Goal: Information Seeking & Learning: Learn about a topic

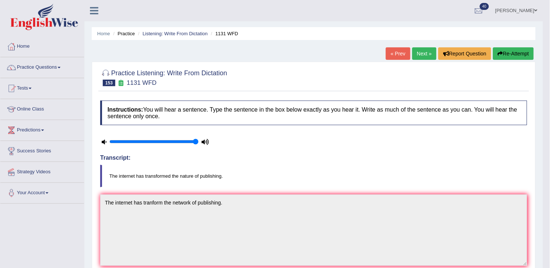
click at [421, 58] on link "Next »" at bounding box center [425, 53] width 24 height 12
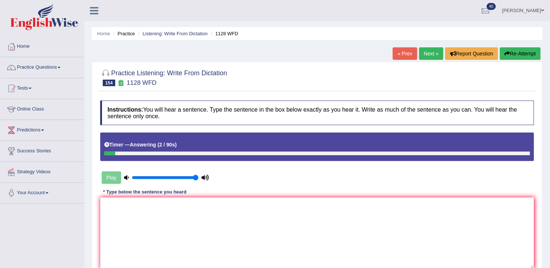
click at [524, 57] on button "Re-Attempt" at bounding box center [520, 53] width 41 height 12
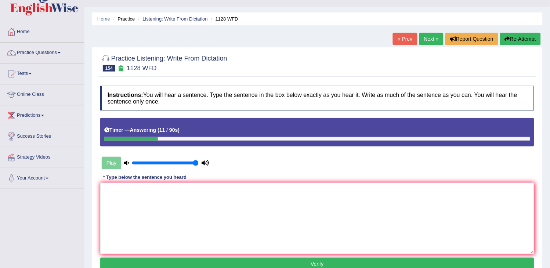
scroll to position [41, 0]
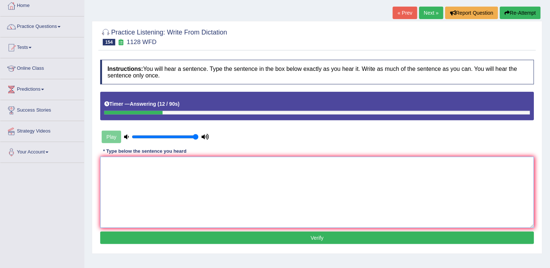
click at [394, 179] on textarea at bounding box center [317, 192] width 434 height 71
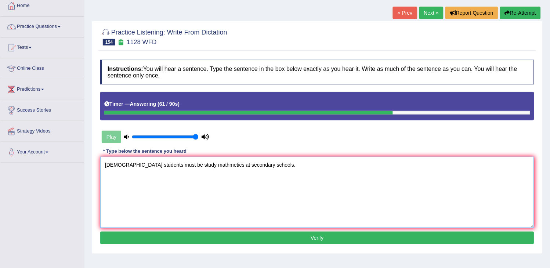
click at [231, 165] on textarea "British students must be study mathmetics at secondary schools." at bounding box center [317, 192] width 434 height 71
click at [234, 165] on textarea "British students must be study mathmetics at secondary schools." at bounding box center [317, 192] width 434 height 71
type textarea "British students must be study mathmetics at secondary secondery schools."
click at [272, 234] on button "Verify" at bounding box center [317, 238] width 434 height 12
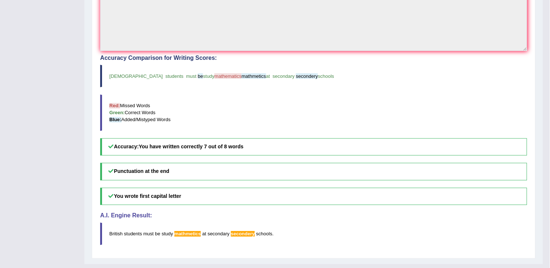
scroll to position [230, 0]
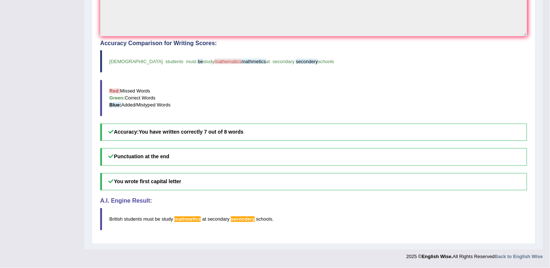
click at [418, 51] on blockquote "british students must be study mathematics mathmetics at secondary secondery sc…" at bounding box center [313, 61] width 427 height 22
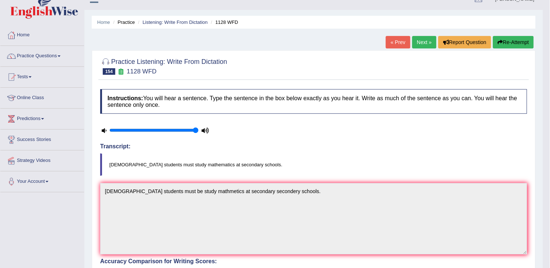
scroll to position [0, 0]
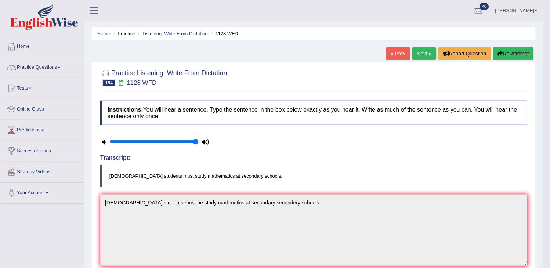
click at [420, 54] on link "Next »" at bounding box center [425, 53] width 24 height 12
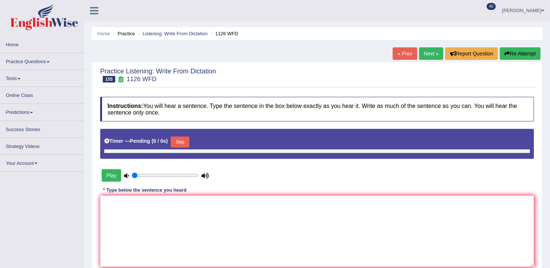
type input "1"
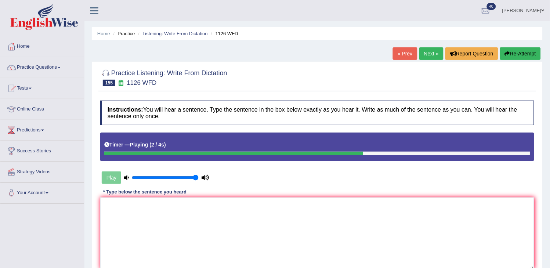
click at [404, 50] on link "« Prev" at bounding box center [405, 53] width 24 height 12
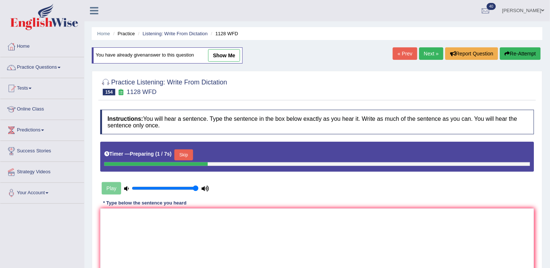
click at [233, 55] on link "show me" at bounding box center [224, 55] width 32 height 12
type textarea "British students must be study mathmetics at secondary secondery schools."
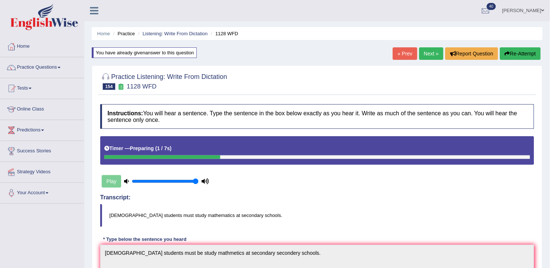
click at [432, 52] on link "Next »" at bounding box center [432, 53] width 24 height 12
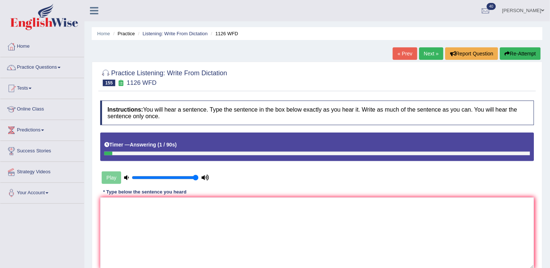
click at [508, 53] on icon "button" at bounding box center [507, 53] width 5 height 5
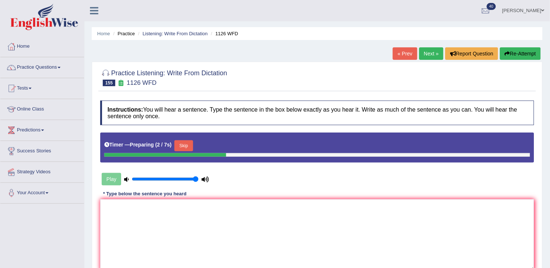
click at [187, 140] on button "Skip" at bounding box center [183, 145] width 18 height 11
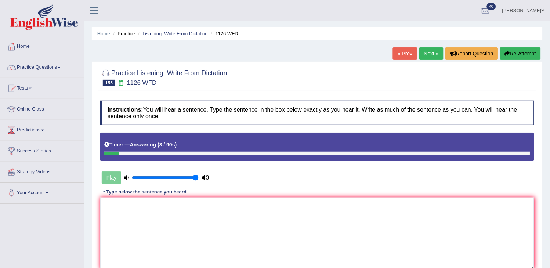
click at [516, 52] on button "Re-Attempt" at bounding box center [520, 53] width 41 height 12
click at [528, 56] on button "Re-Attempt" at bounding box center [520, 53] width 41 height 12
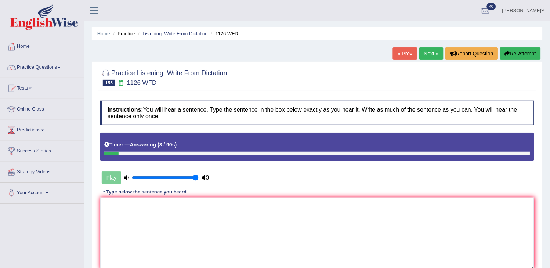
click at [431, 49] on link "Next »" at bounding box center [432, 53] width 24 height 12
drag, startPoint x: 0, startPoint y: 0, endPoint x: 431, endPoint y: 49, distance: 433.7
click at [431, 49] on link "Next »" at bounding box center [432, 53] width 24 height 12
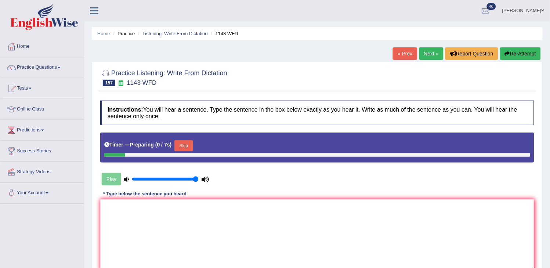
click at [390, 55] on div "Home Practice Listening: Write From Dictation 1143 WFD « Prev Next » Report Que…" at bounding box center [317, 183] width 466 height 367
click at [393, 55] on link "« Prev" at bounding box center [405, 53] width 24 height 12
click at [188, 143] on button "Skip" at bounding box center [183, 145] width 18 height 11
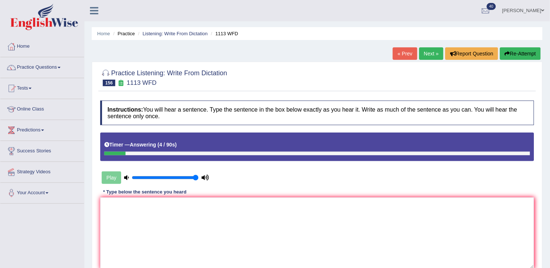
click at [530, 56] on button "Re-Attempt" at bounding box center [520, 53] width 41 height 12
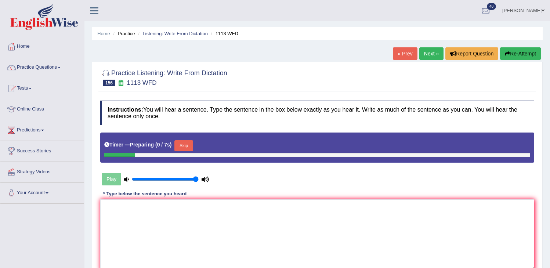
click at [184, 143] on button "Skip" at bounding box center [183, 145] width 18 height 11
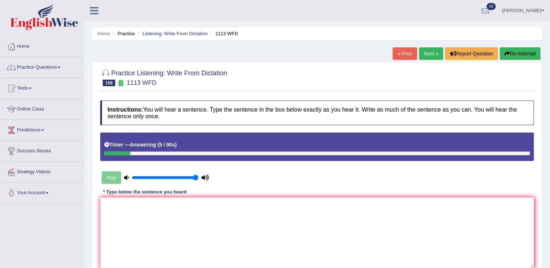
click at [508, 51] on icon "button" at bounding box center [507, 53] width 5 height 5
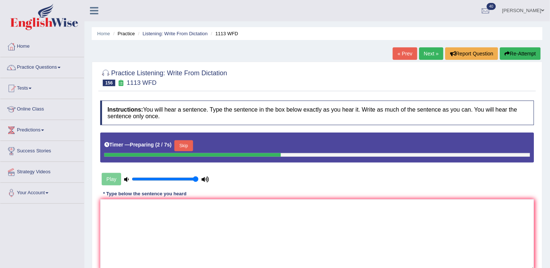
click at [178, 147] on button "Skip" at bounding box center [183, 145] width 18 height 11
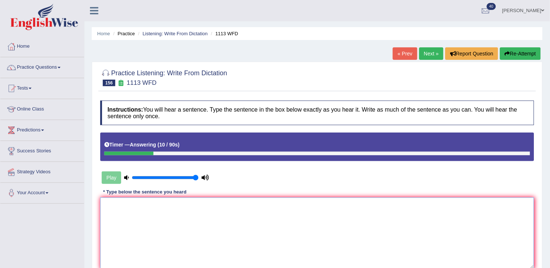
click at [148, 241] on textarea at bounding box center [317, 233] width 434 height 71
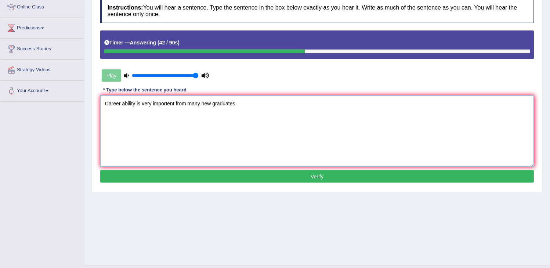
scroll to position [118, 0]
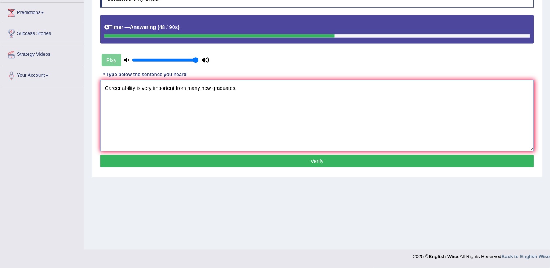
type textarea "Career ability is very importent from many new graduates."
click at [299, 165] on button "Verify" at bounding box center [317, 161] width 434 height 12
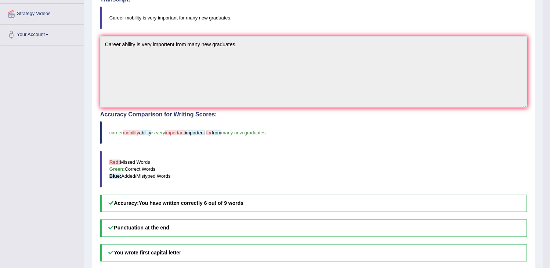
scroll to position [0, 0]
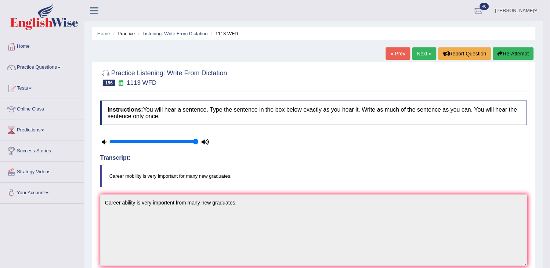
click at [1, 4] on link at bounding box center [42, 18] width 83 height 28
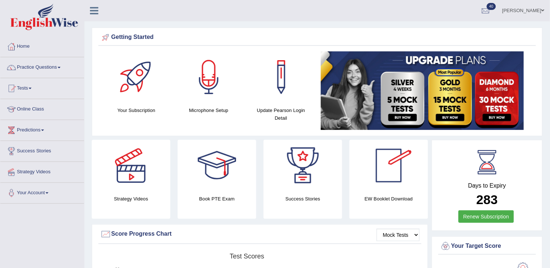
click at [341, 238] on div "Score Progress Chart" at bounding box center [260, 234] width 320 height 11
click at [61, 70] on link "Practice Questions" at bounding box center [42, 66] width 84 height 18
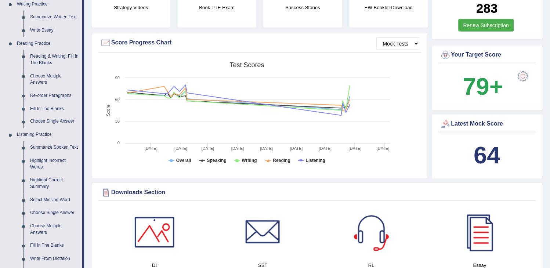
scroll to position [234, 0]
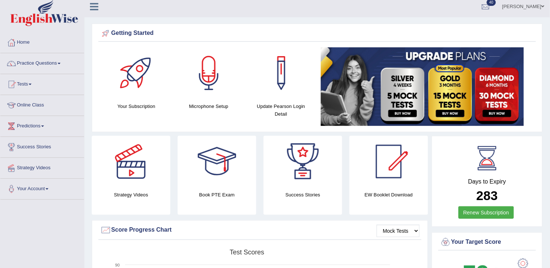
scroll to position [0, 0]
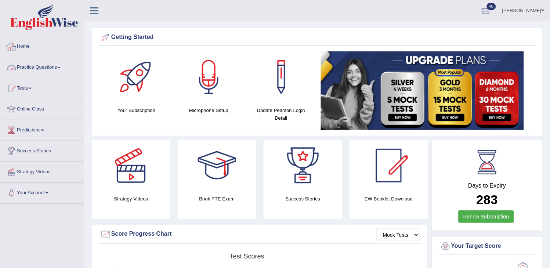
click at [46, 66] on link "Practice Questions" at bounding box center [42, 66] width 84 height 18
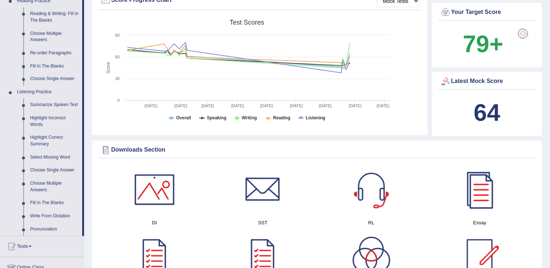
scroll to position [245, 0]
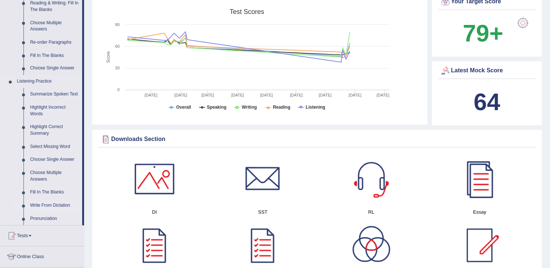
click at [62, 205] on link "Write From Dictation" at bounding box center [54, 205] width 55 height 13
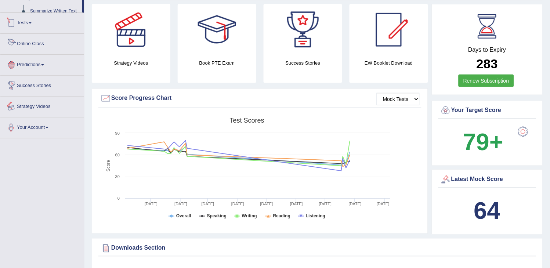
scroll to position [202, 0]
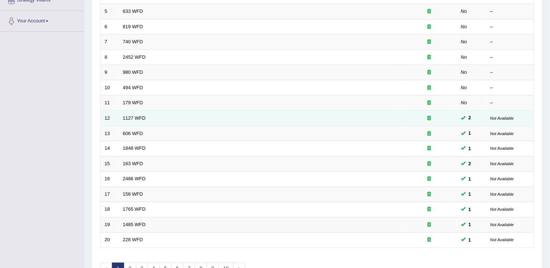
scroll to position [218, 0]
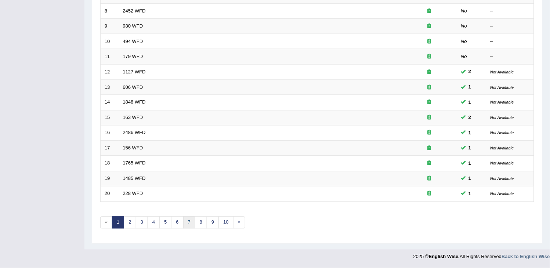
click at [187, 225] on link "7" at bounding box center [189, 223] width 12 height 12
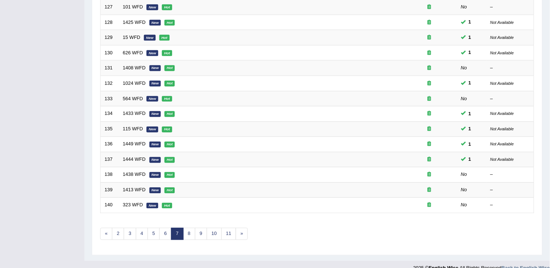
scroll to position [218, 0]
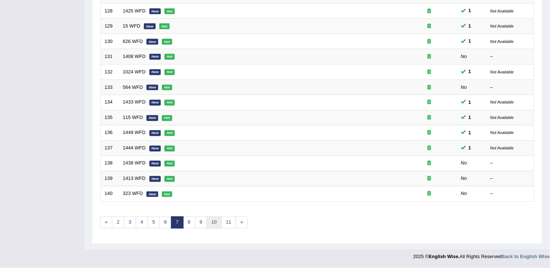
click at [215, 224] on link "10" at bounding box center [214, 223] width 15 height 12
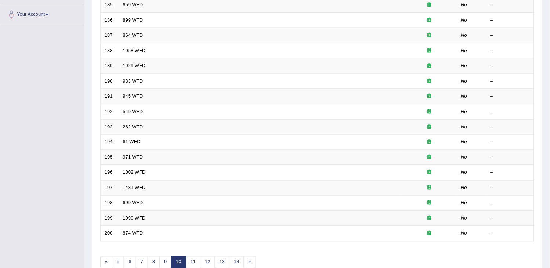
scroll to position [218, 0]
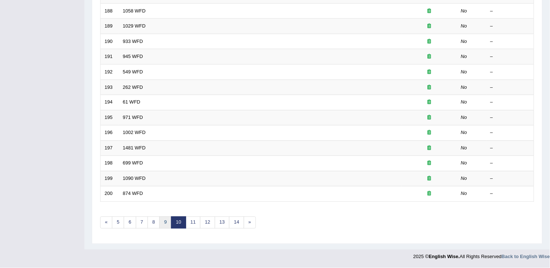
click at [164, 224] on link "9" at bounding box center [165, 223] width 12 height 12
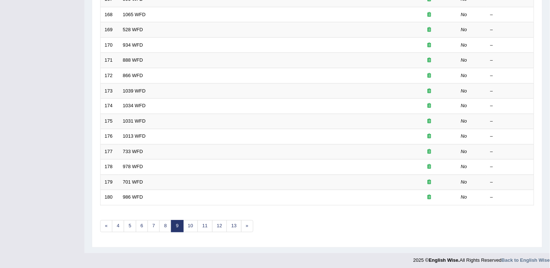
scroll to position [218, 0]
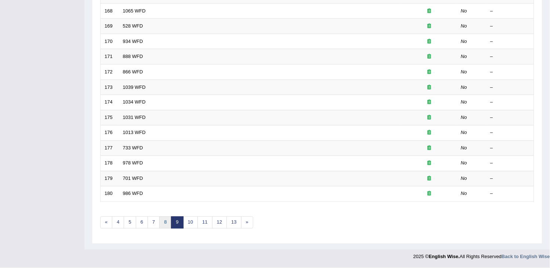
click at [166, 224] on link "8" at bounding box center [165, 223] width 12 height 12
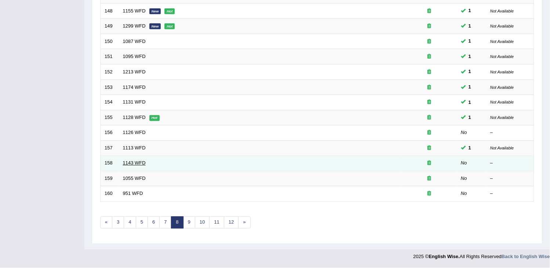
click at [135, 165] on link "1143 WFD" at bounding box center [134, 164] width 23 height 6
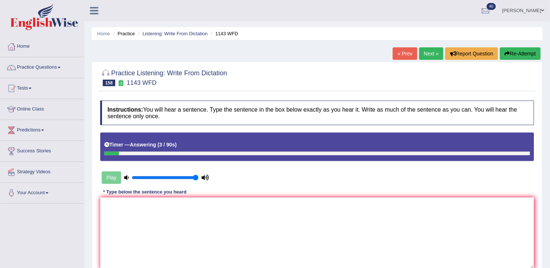
click at [528, 52] on button "Re-Attempt" at bounding box center [520, 53] width 41 height 12
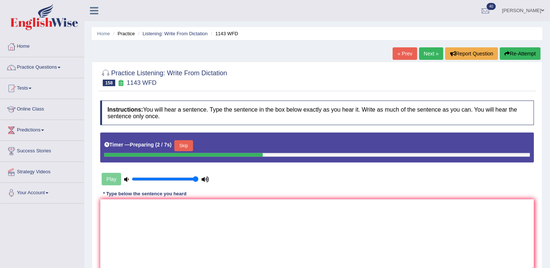
click at [181, 143] on button "Skip" at bounding box center [183, 145] width 18 height 11
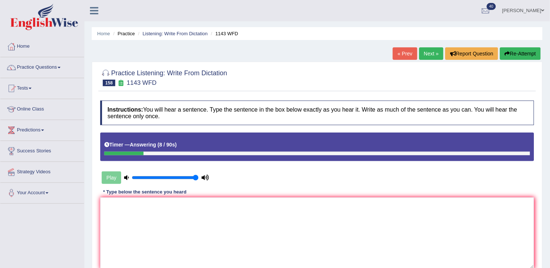
click at [522, 56] on button "Re-Attempt" at bounding box center [520, 53] width 41 height 12
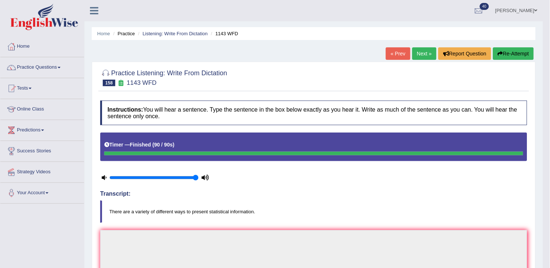
click at [522, 56] on button "Re-Attempt" at bounding box center [513, 53] width 41 height 12
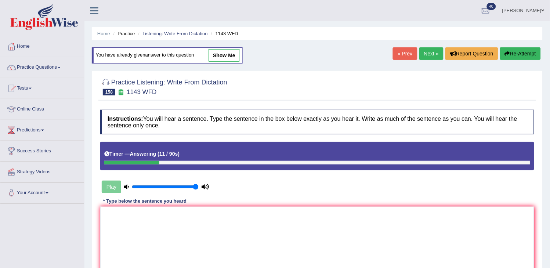
click at [522, 56] on button "Re-Attempt" at bounding box center [520, 53] width 41 height 12
click at [379, 227] on textarea at bounding box center [317, 242] width 434 height 71
type textarea "t"
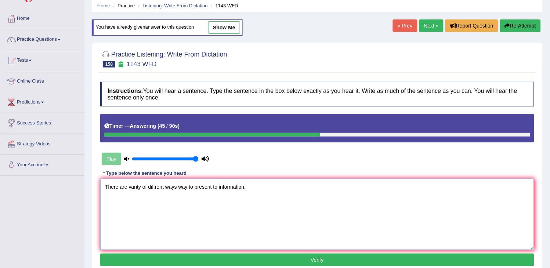
scroll to position [82, 0]
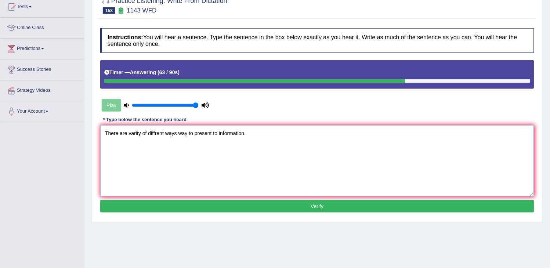
type textarea "There are varity of diffrent ways way to present to information."
click at [368, 211] on button "Verify" at bounding box center [317, 206] width 434 height 12
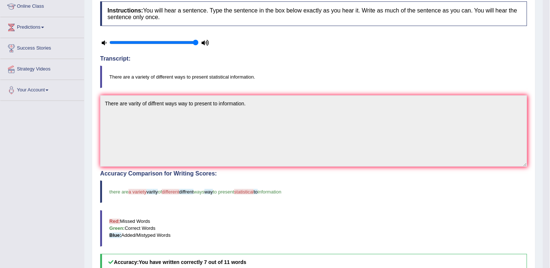
scroll to position [0, 0]
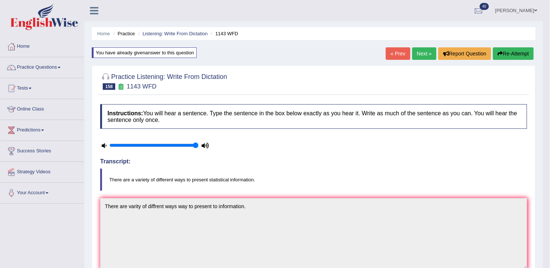
click at [423, 55] on link "Next »" at bounding box center [425, 53] width 24 height 12
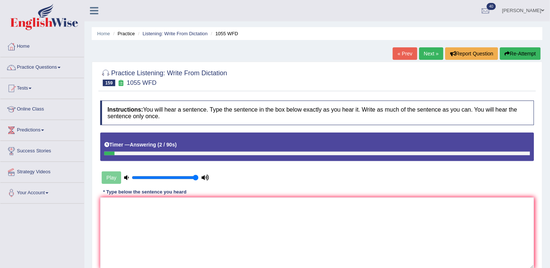
click at [514, 55] on button "Re-Attempt" at bounding box center [520, 53] width 41 height 12
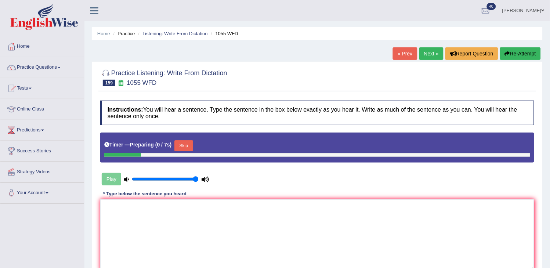
click at [184, 150] on button "Skip" at bounding box center [183, 145] width 18 height 11
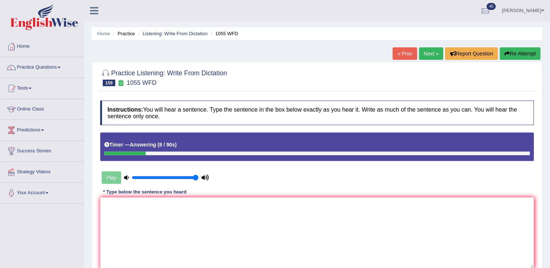
click at [515, 55] on button "Re-Attempt" at bounding box center [520, 53] width 41 height 12
click at [347, 215] on textarea at bounding box center [317, 233] width 434 height 71
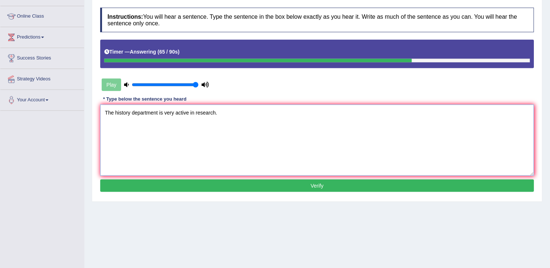
scroll to position [118, 0]
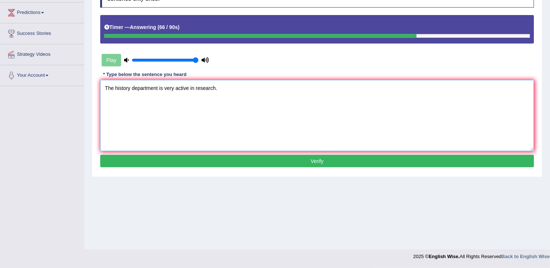
type textarea "The history department is very active in research."
click at [339, 162] on button "Verify" at bounding box center [317, 161] width 434 height 12
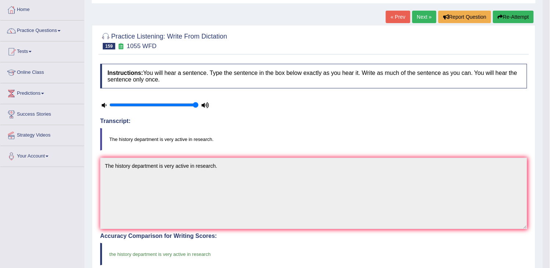
scroll to position [0, 0]
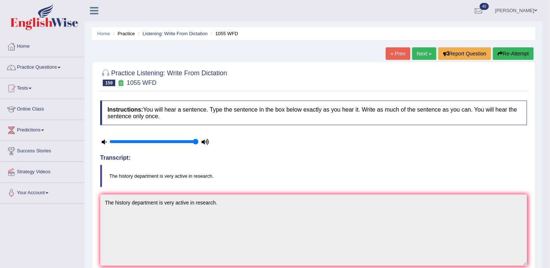
click at [421, 50] on link "Next »" at bounding box center [425, 53] width 24 height 12
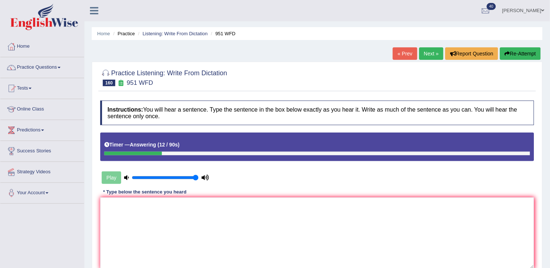
click at [519, 54] on button "Re-Attempt" at bounding box center [520, 53] width 41 height 12
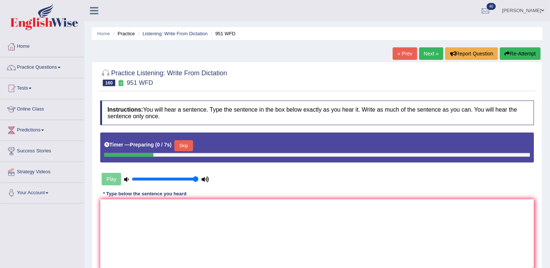
click at [190, 146] on button "Skip" at bounding box center [183, 145] width 18 height 11
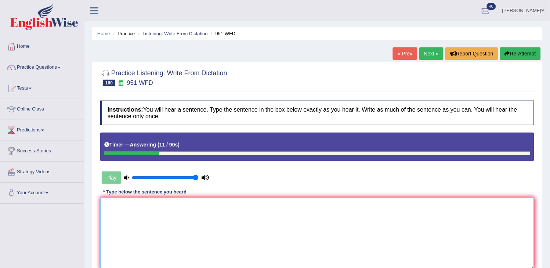
click at [158, 231] on textarea at bounding box center [317, 233] width 434 height 71
type textarea "g"
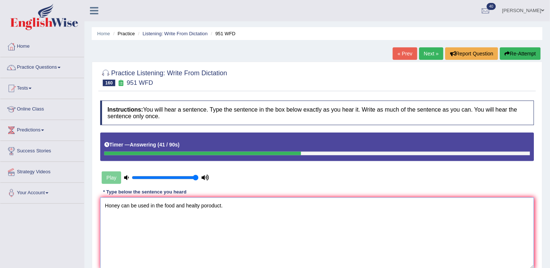
scroll to position [41, 0]
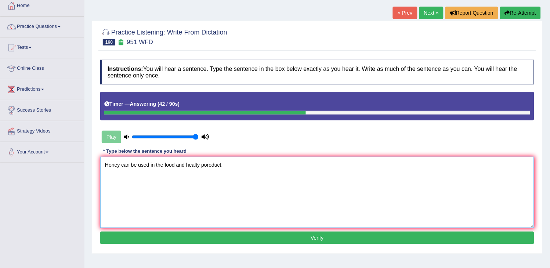
type textarea "Honey can be used in the food and healty poroduct."
click at [158, 235] on button "Verify" at bounding box center [317, 238] width 434 height 12
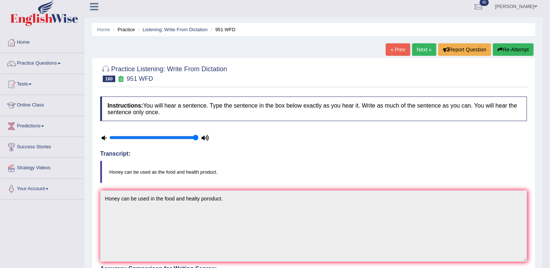
scroll to position [0, 0]
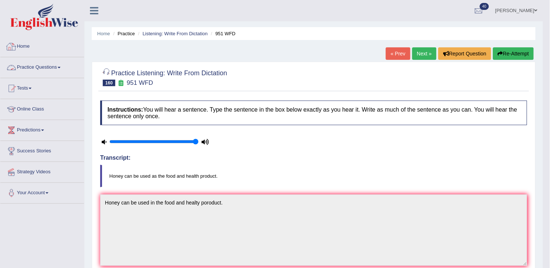
click at [40, 65] on link "Practice Questions" at bounding box center [42, 66] width 84 height 18
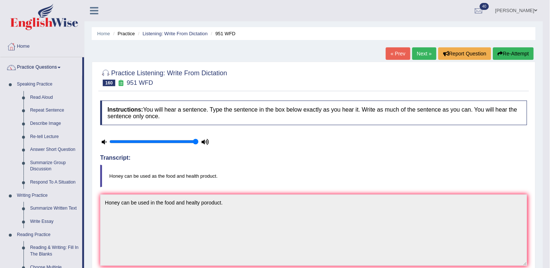
click at [421, 50] on link "Next »" at bounding box center [425, 53] width 24 height 12
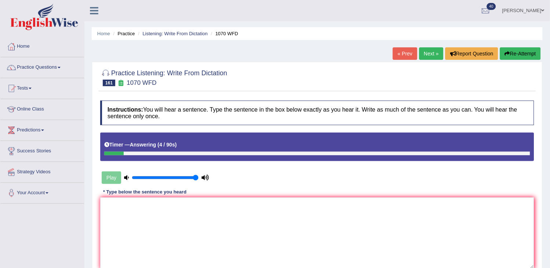
click at [526, 50] on button "Re-Attempt" at bounding box center [520, 53] width 41 height 12
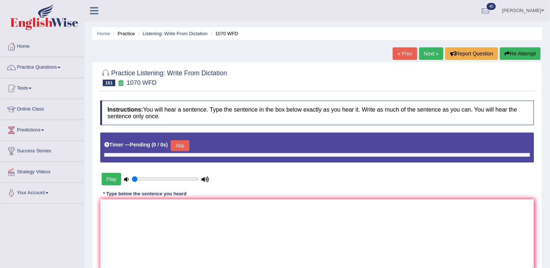
type input "1"
